Goal: Task Accomplishment & Management: Manage account settings

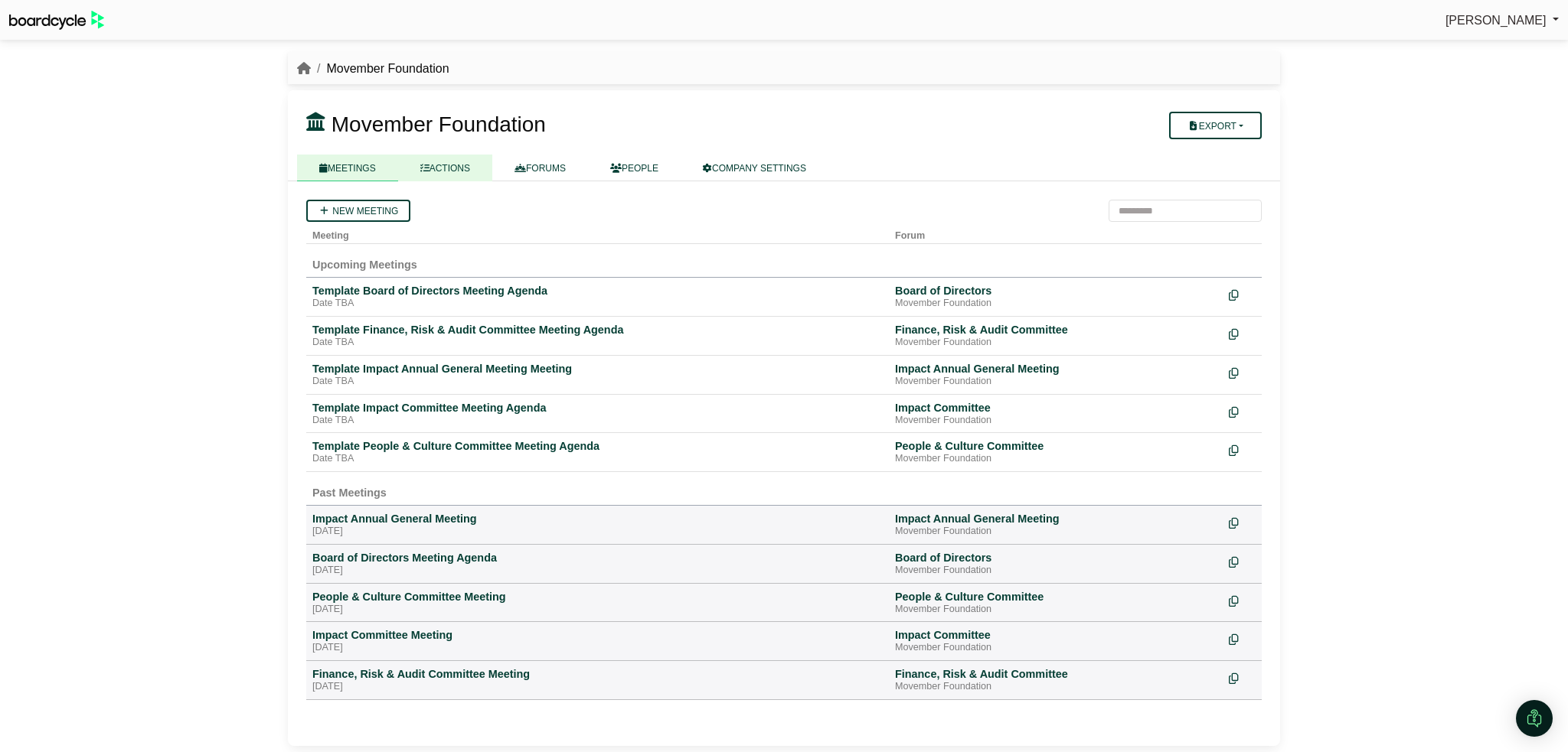
click at [447, 171] on link "ACTIONS" at bounding box center [445, 168] width 95 height 27
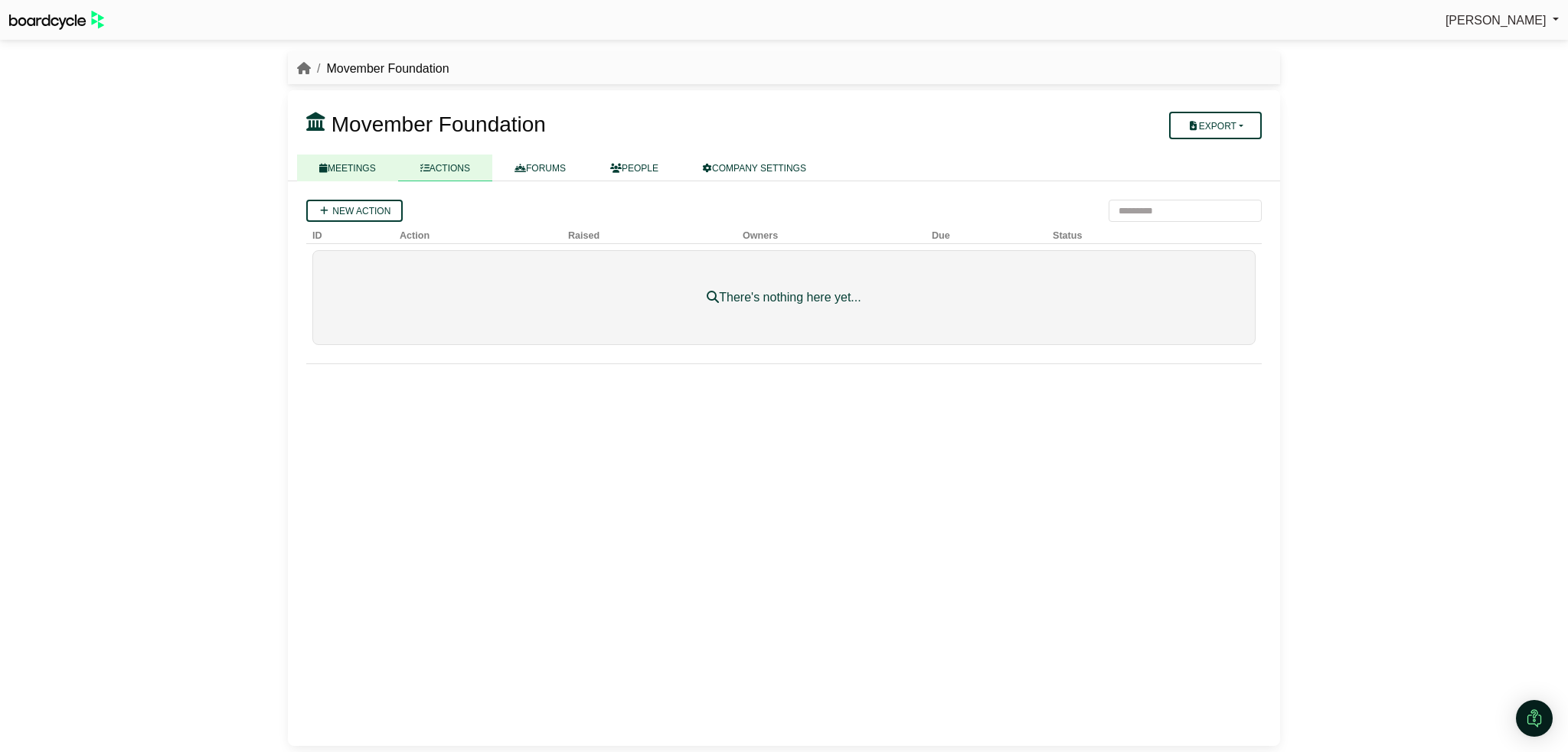
click at [358, 170] on link "MEETINGS" at bounding box center [347, 168] width 101 height 27
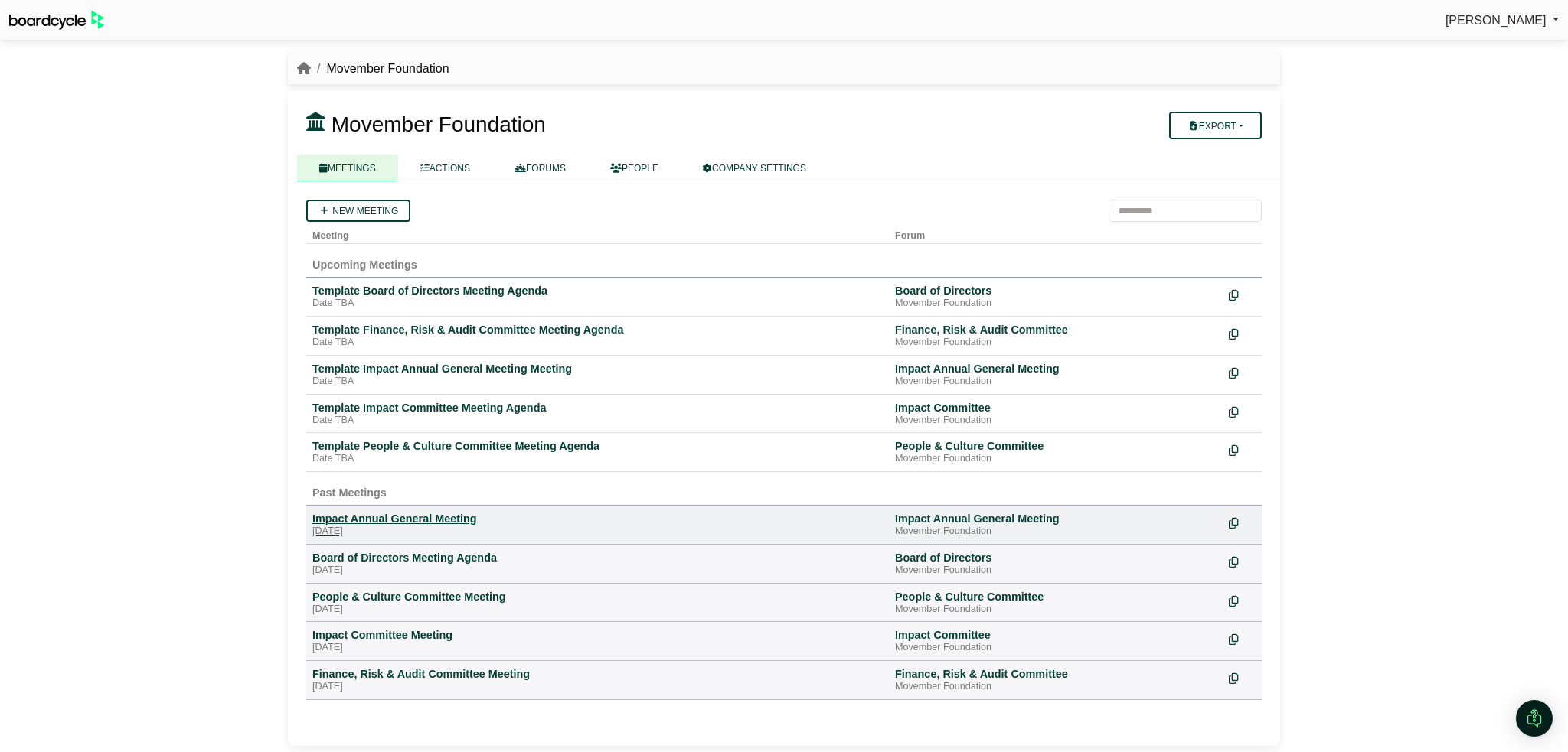
click at [330, 511] on div "Impact Annual General Meeting" at bounding box center [598, 519] width 570 height 14
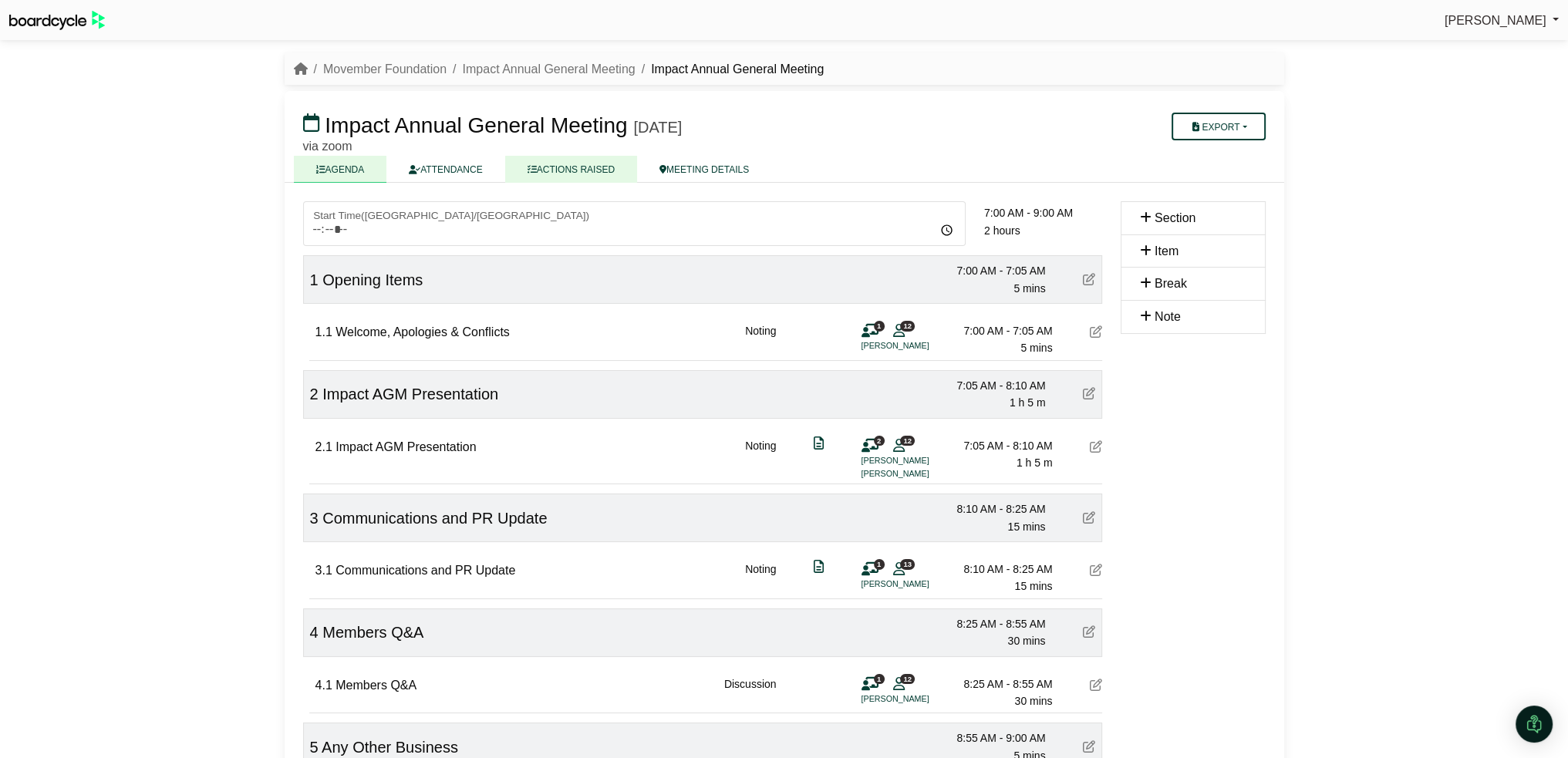
click at [587, 175] on link "ACTIONS RAISED" at bounding box center [571, 169] width 132 height 27
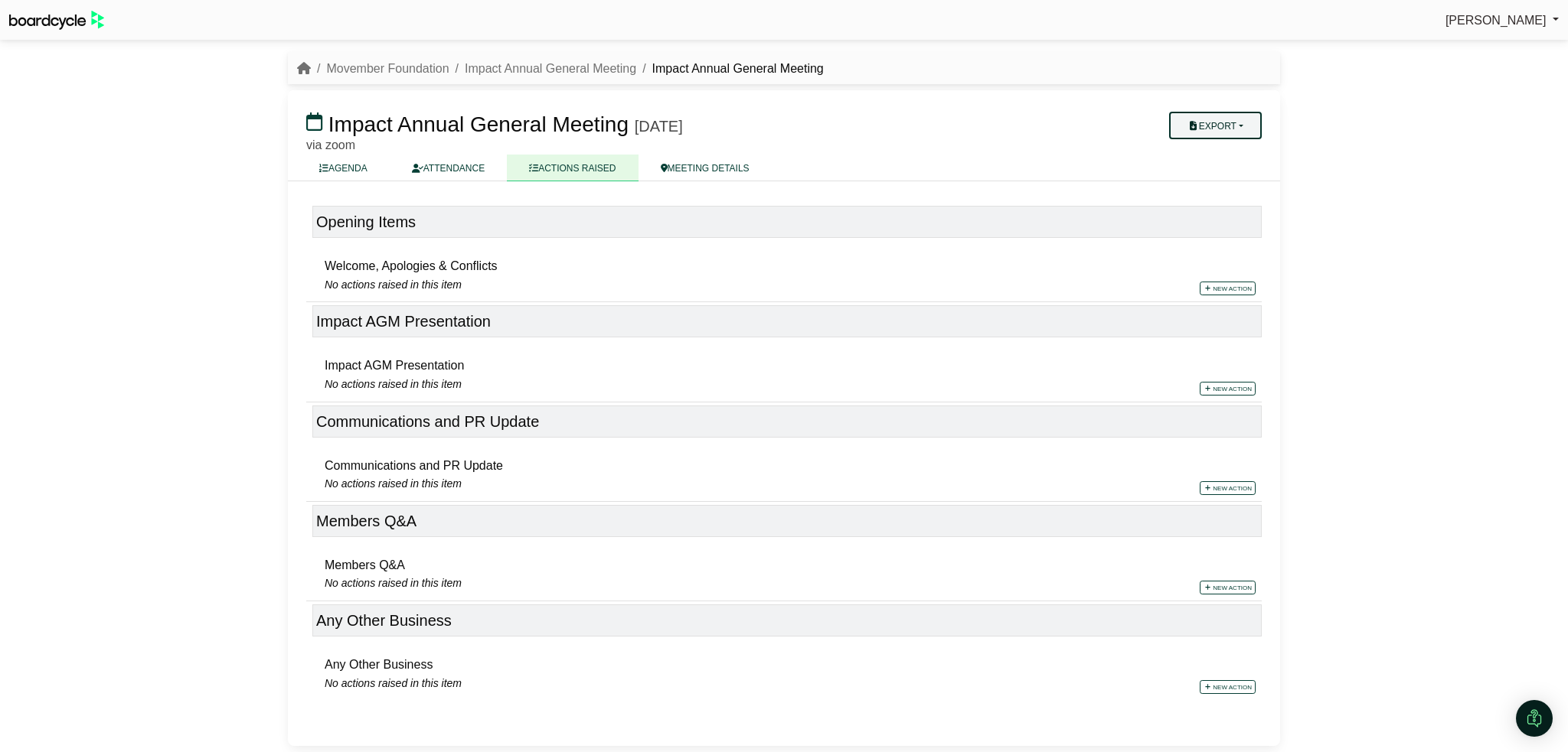
click at [1222, 123] on button "Export" at bounding box center [1215, 125] width 93 height 27
click at [1095, 169] on ul "AGENDA ATTENDANCE ACTIONS RAISED MEETING DETAILS" at bounding box center [784, 167] width 973 height 26
